Goal: Task Accomplishment & Management: Use online tool/utility

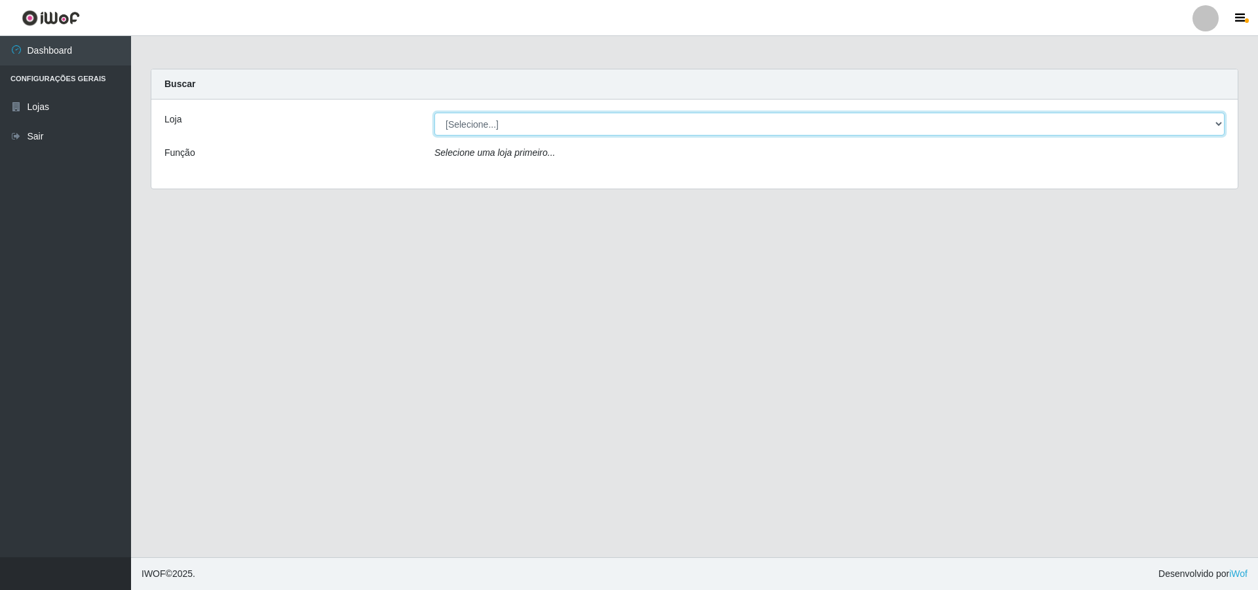
click at [623, 126] on select "[Selecione...] Atacado Vem - [STREET_ADDRESS]" at bounding box center [829, 124] width 790 height 23
select select "449"
click at [434, 113] on select "[Selecione...] Atacado Vem - [STREET_ADDRESS]" at bounding box center [829, 124] width 790 height 23
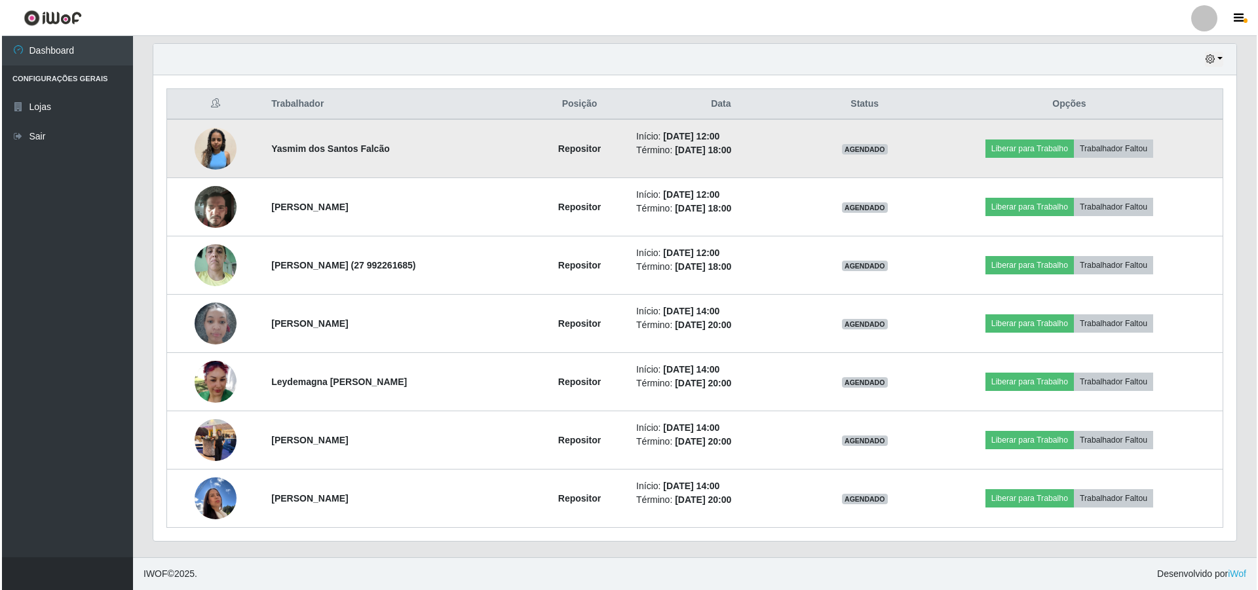
scroll to position [654705, 653894]
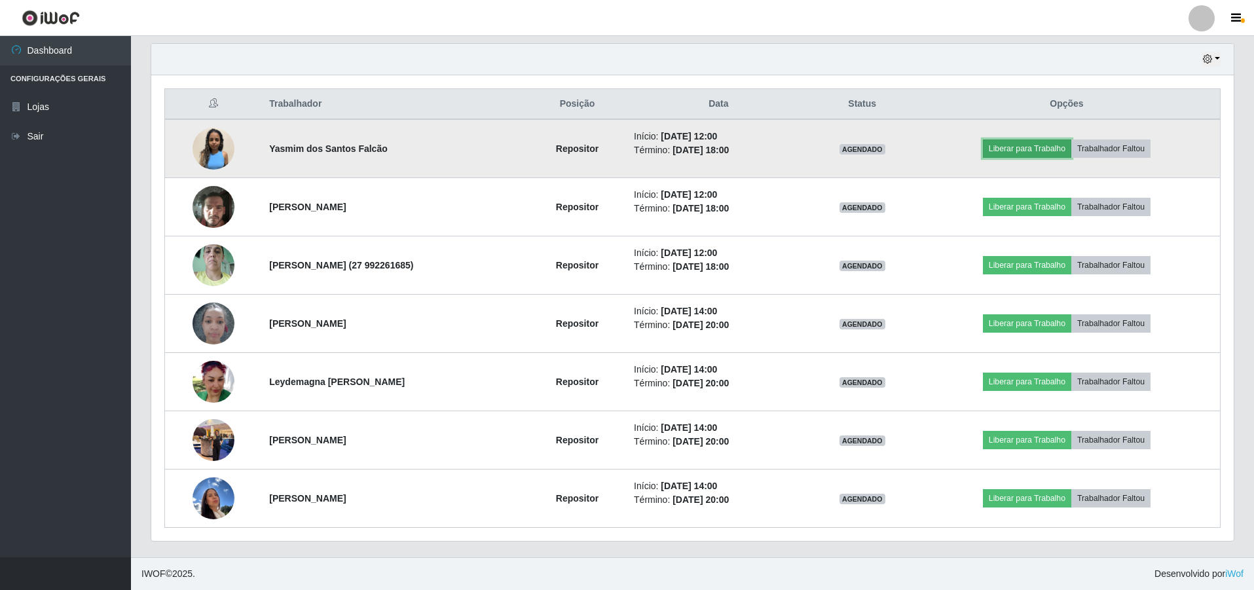
click at [623, 147] on button "Liberar para Trabalho" at bounding box center [1027, 149] width 88 height 18
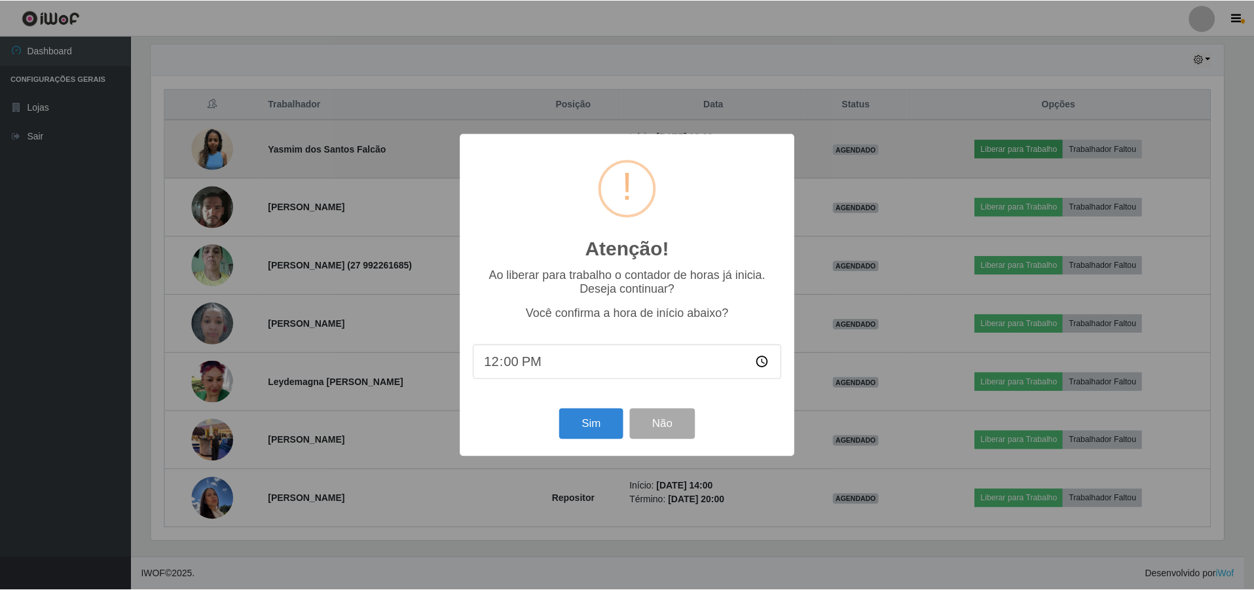
scroll to position [272, 1076]
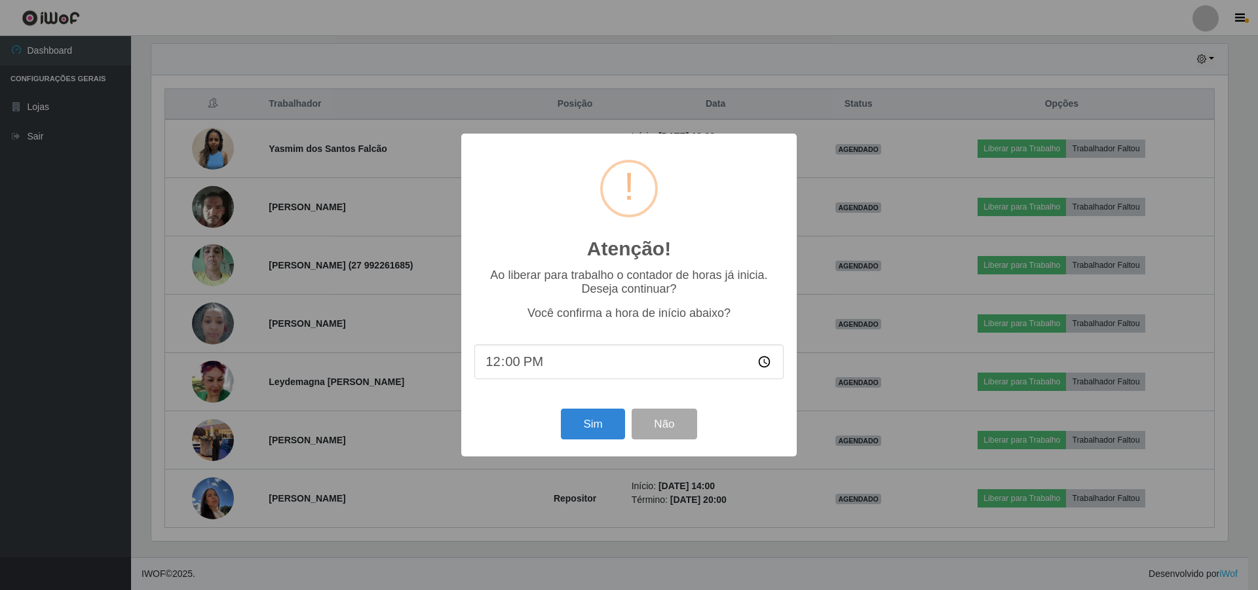
click at [596, 390] on div "Sim Não" at bounding box center [628, 423] width 309 height 37
click at [595, 390] on button "Sim" at bounding box center [593, 424] width 64 height 31
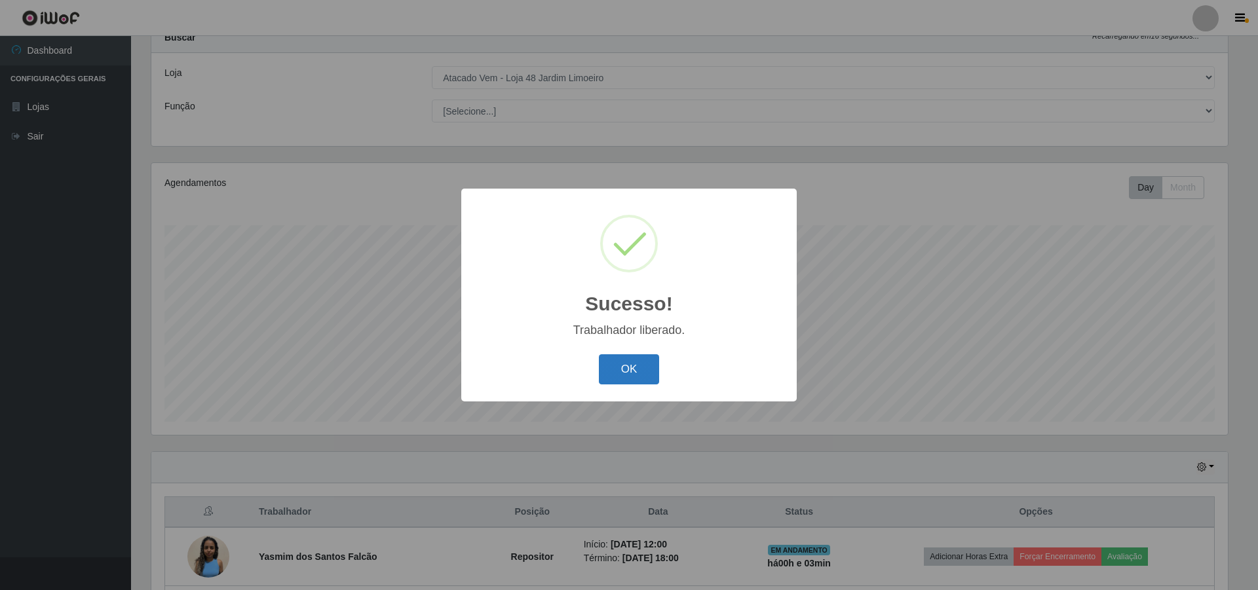
click at [623, 360] on button "OK" at bounding box center [629, 369] width 61 height 31
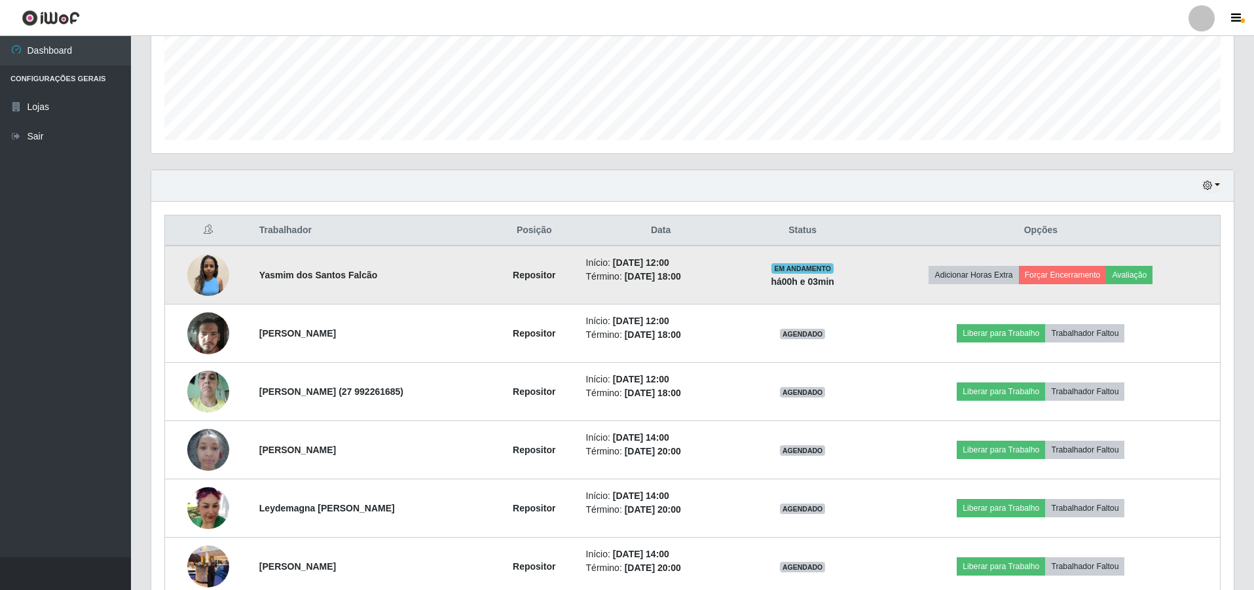
scroll to position [439, 0]
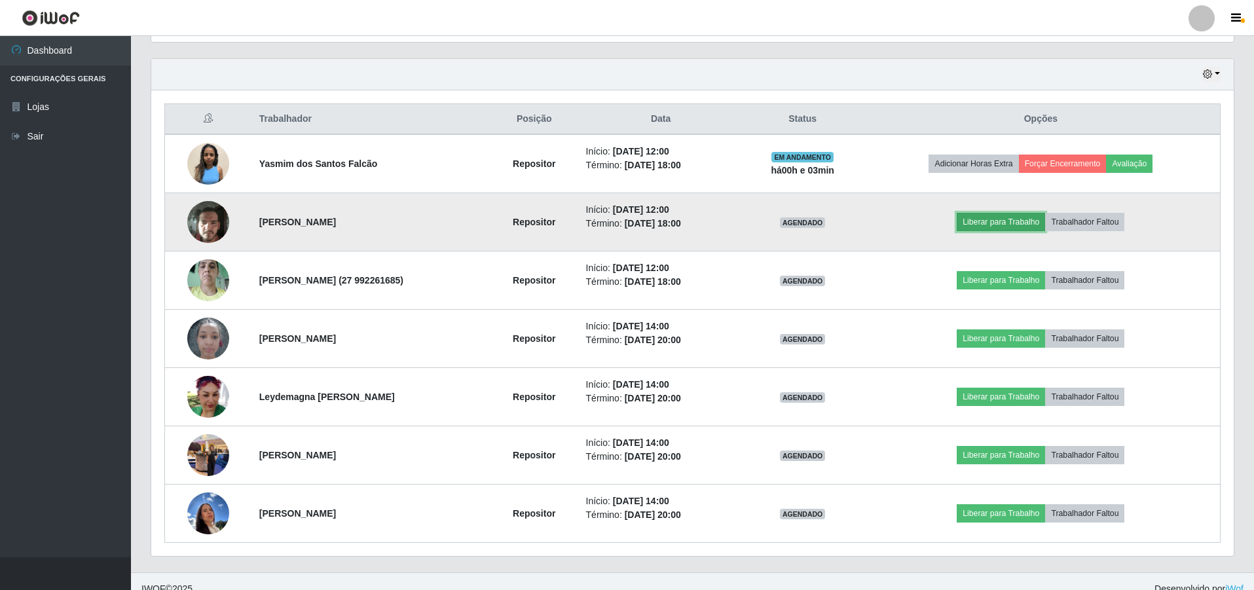
click at [623, 218] on button "Liberar para Trabalho" at bounding box center [1001, 222] width 88 height 18
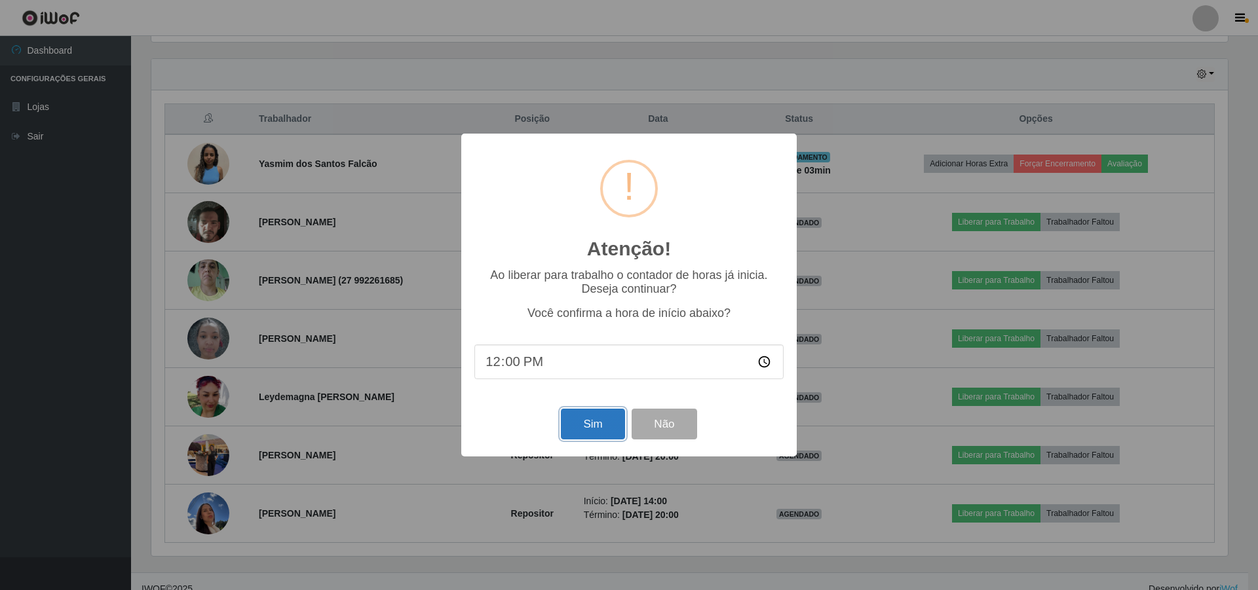
click at [608, 390] on button "Sim" at bounding box center [593, 424] width 64 height 31
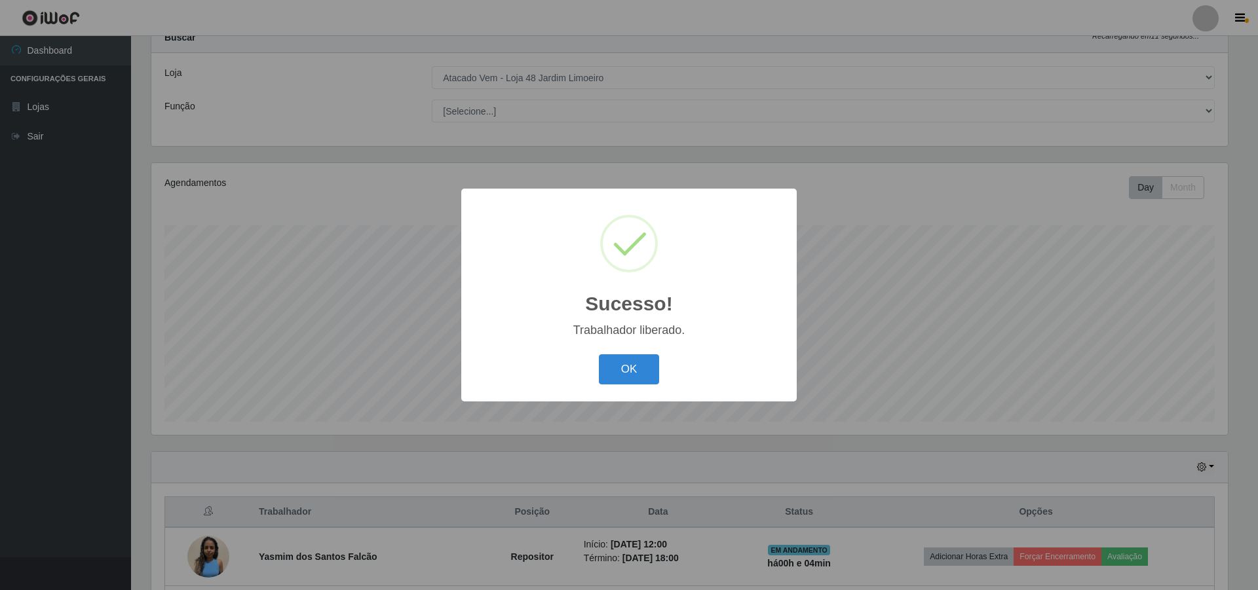
click at [623, 373] on div "OK Cancel" at bounding box center [628, 368] width 309 height 37
click at [623, 374] on button "OK" at bounding box center [629, 369] width 61 height 31
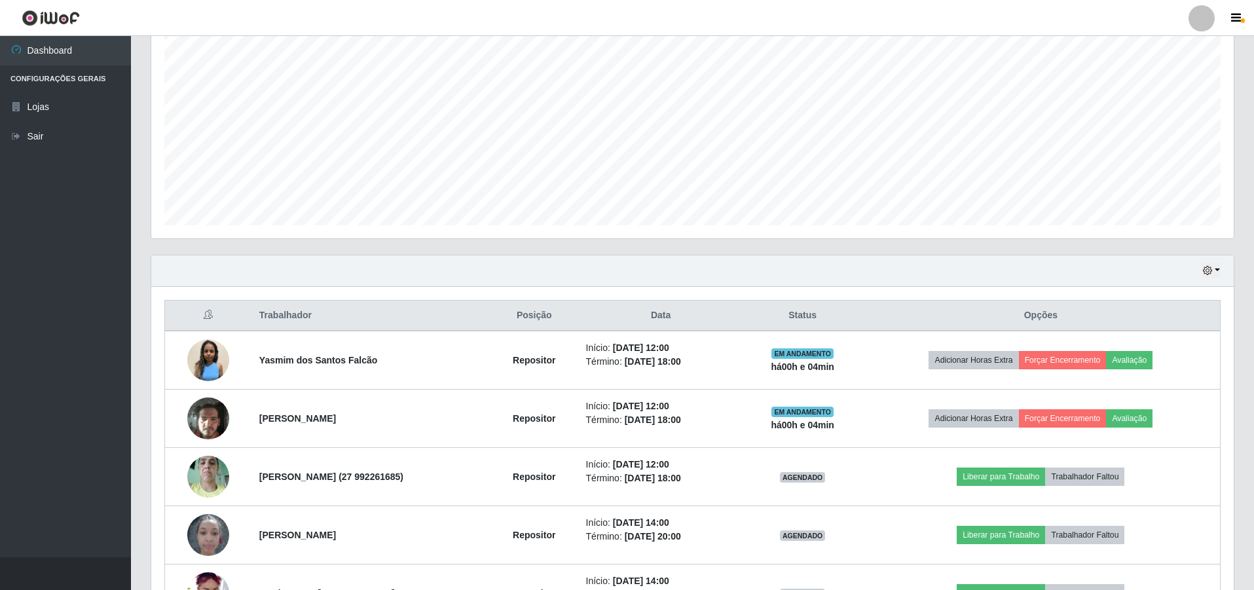
scroll to position [374, 0]
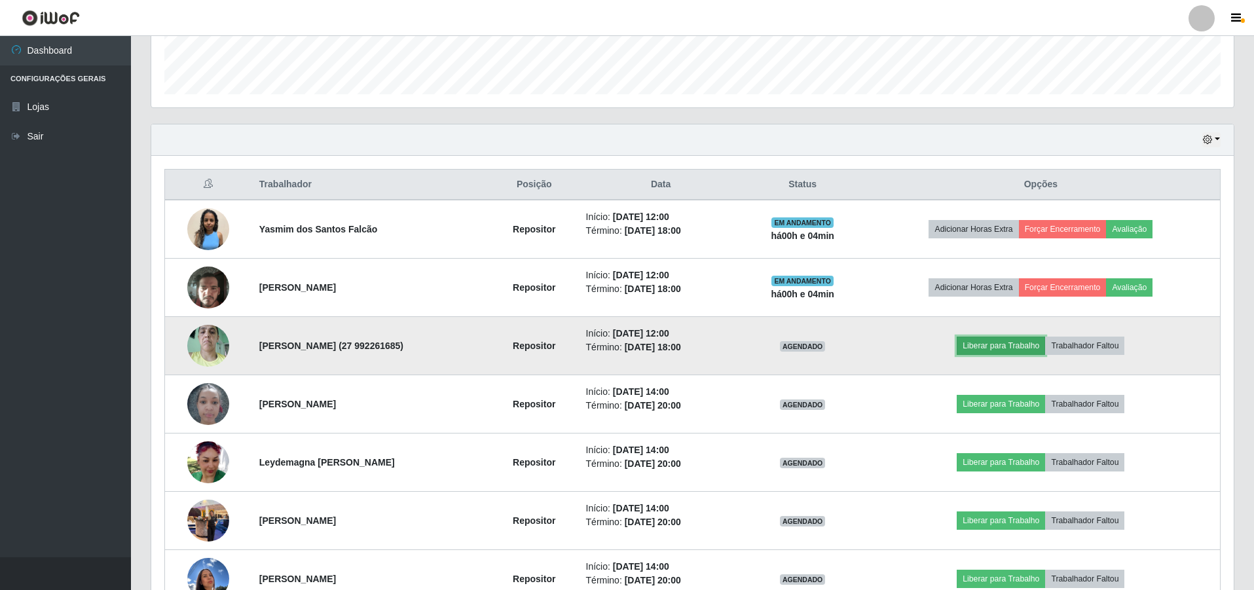
click at [623, 343] on button "Liberar para Trabalho" at bounding box center [1001, 346] width 88 height 18
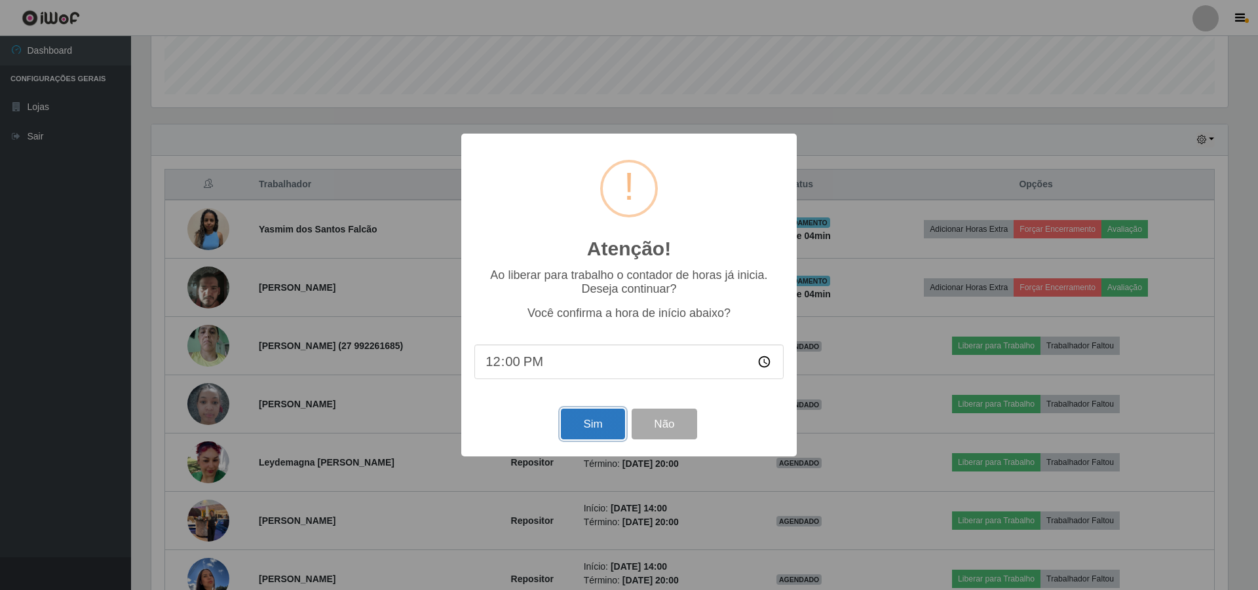
click at [598, 390] on button "Sim" at bounding box center [593, 424] width 64 height 31
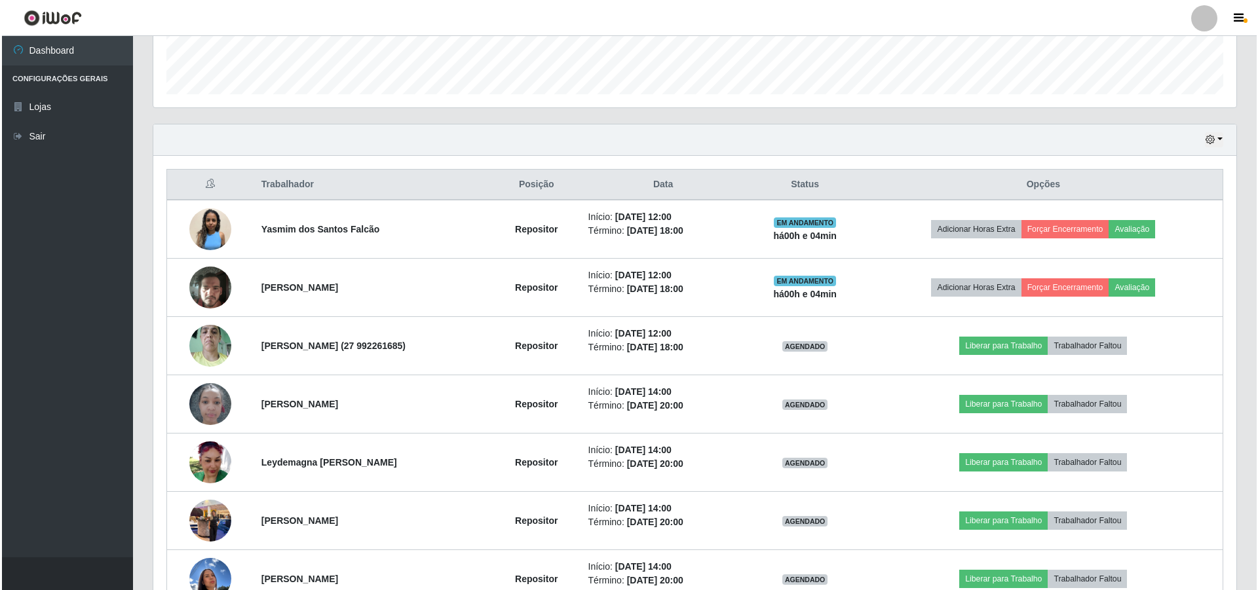
scroll to position [0, 0]
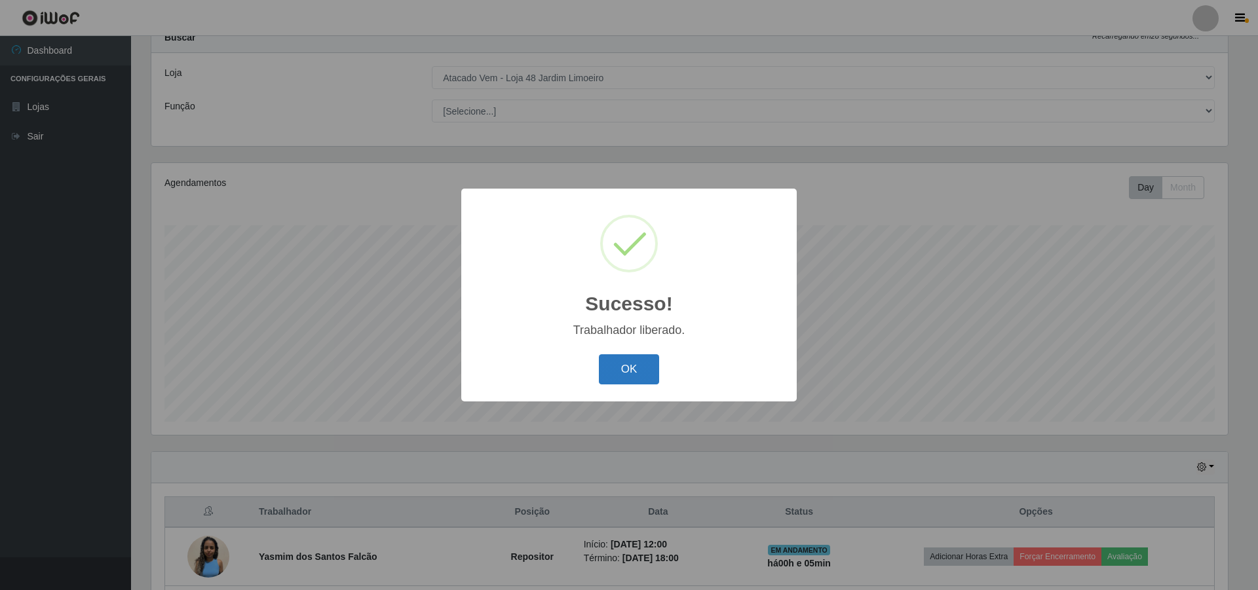
click at [623, 369] on button "OK" at bounding box center [629, 369] width 61 height 31
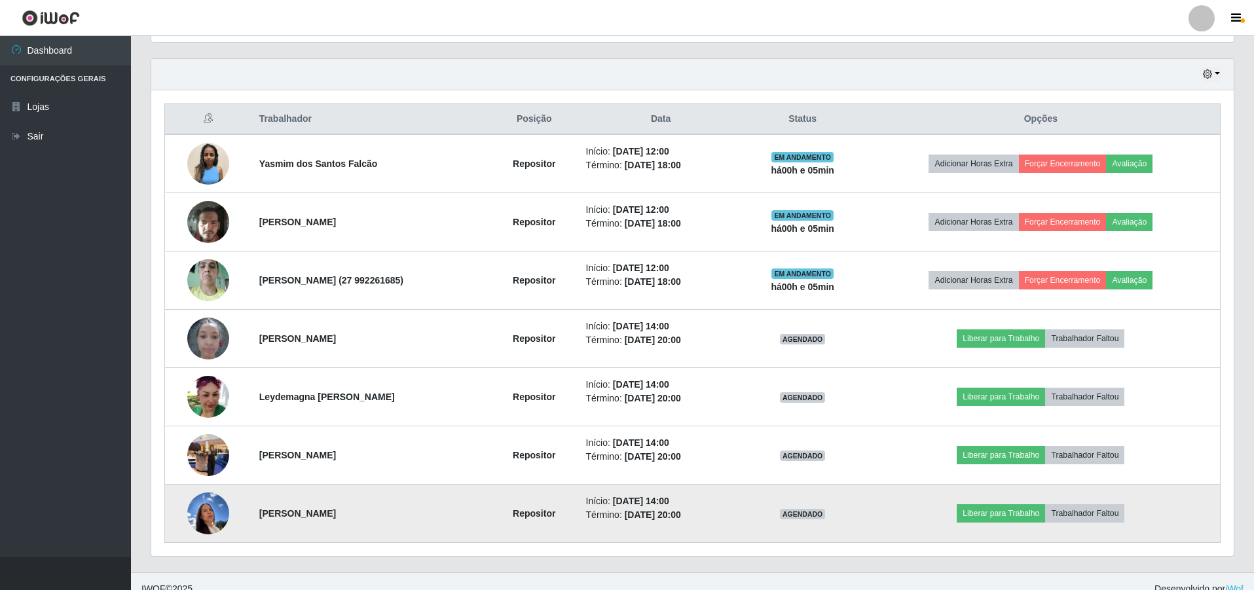
scroll to position [455, 0]
